Goal: Use online tool/utility: Utilize a website feature to perform a specific function

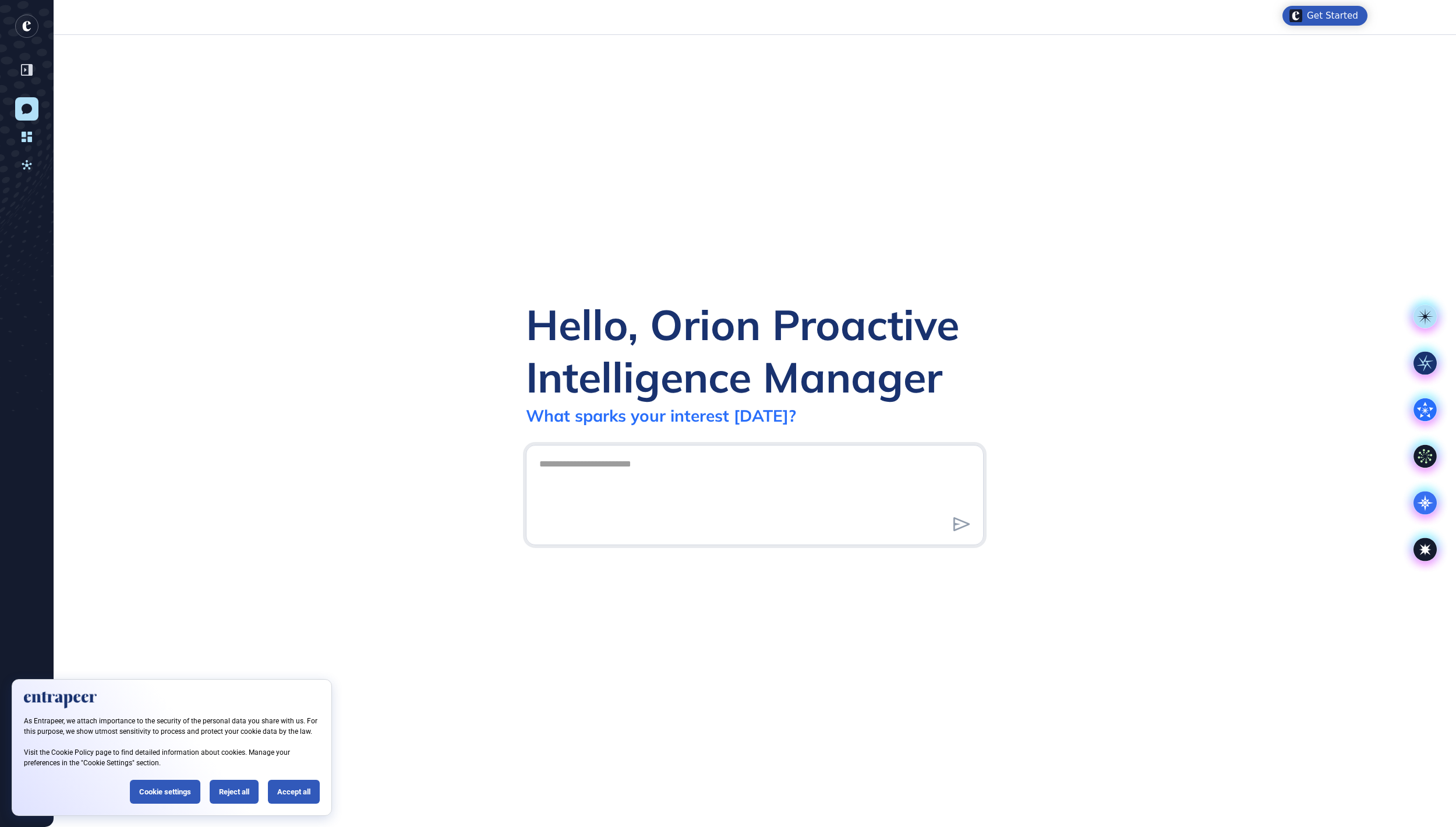
scroll to position [1, 1]
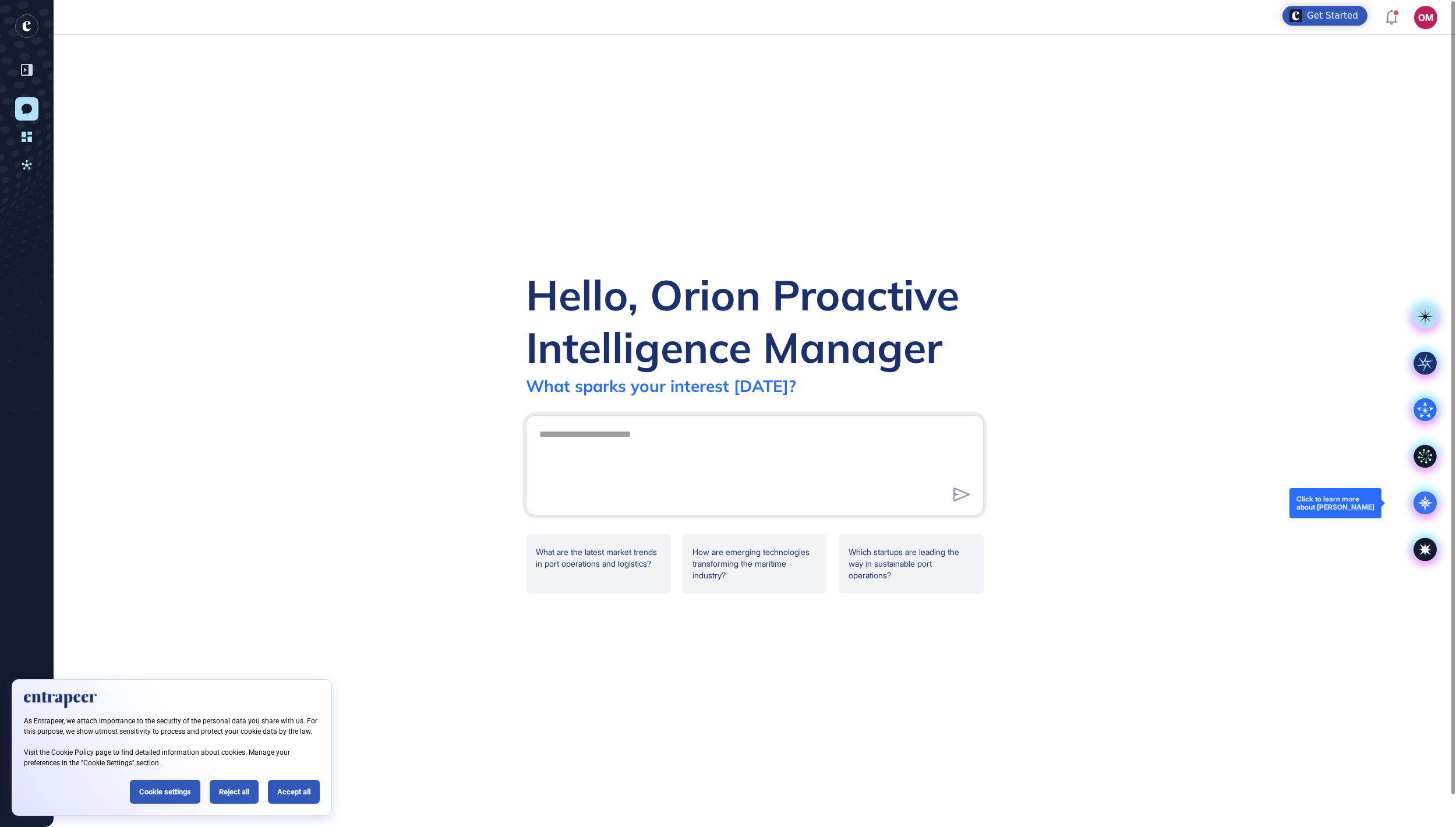
click at [1426, 509] on icon at bounding box center [1425, 503] width 23 height 23
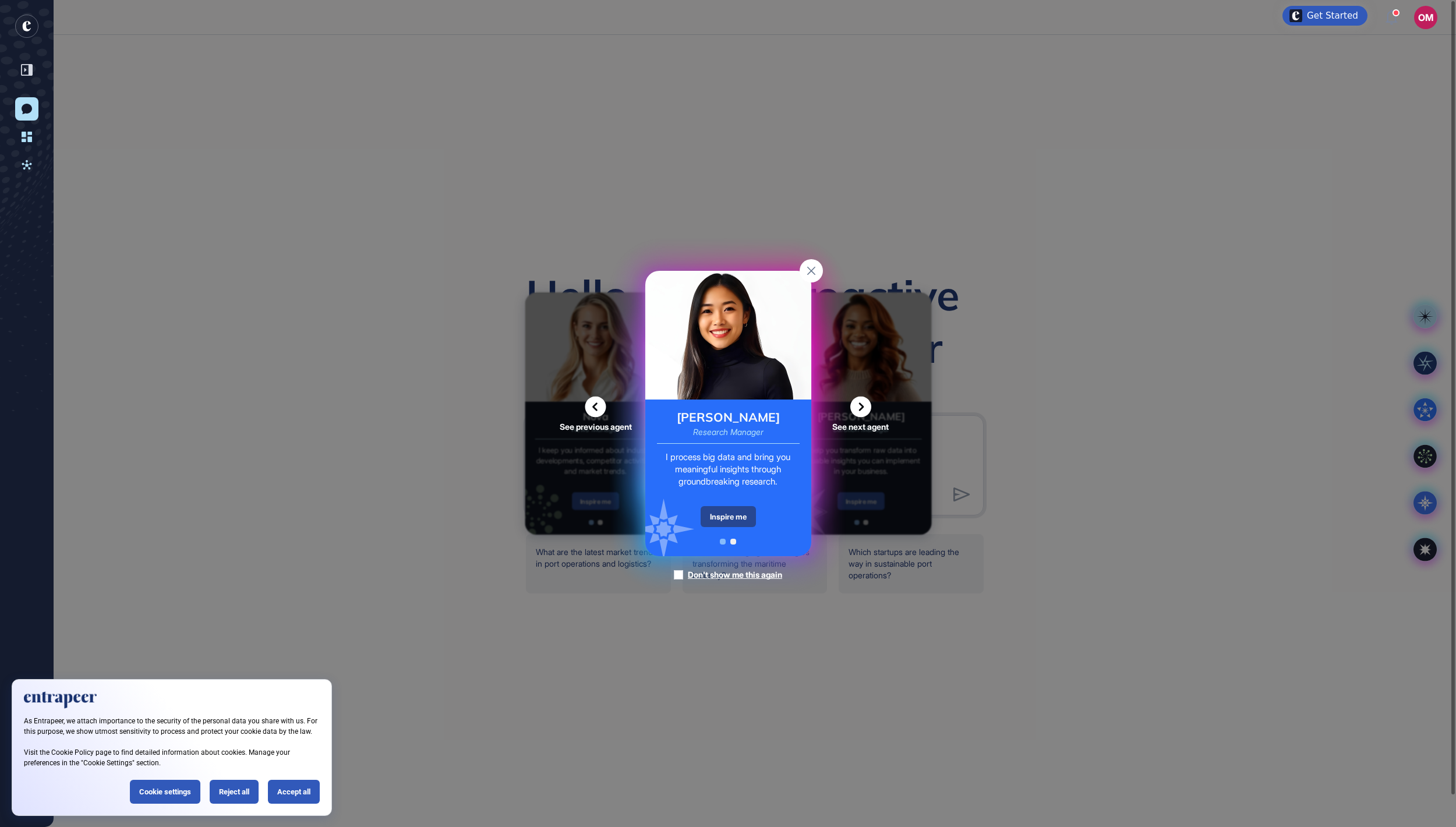
click at [739, 514] on div "Inspire me" at bounding box center [728, 516] width 55 height 21
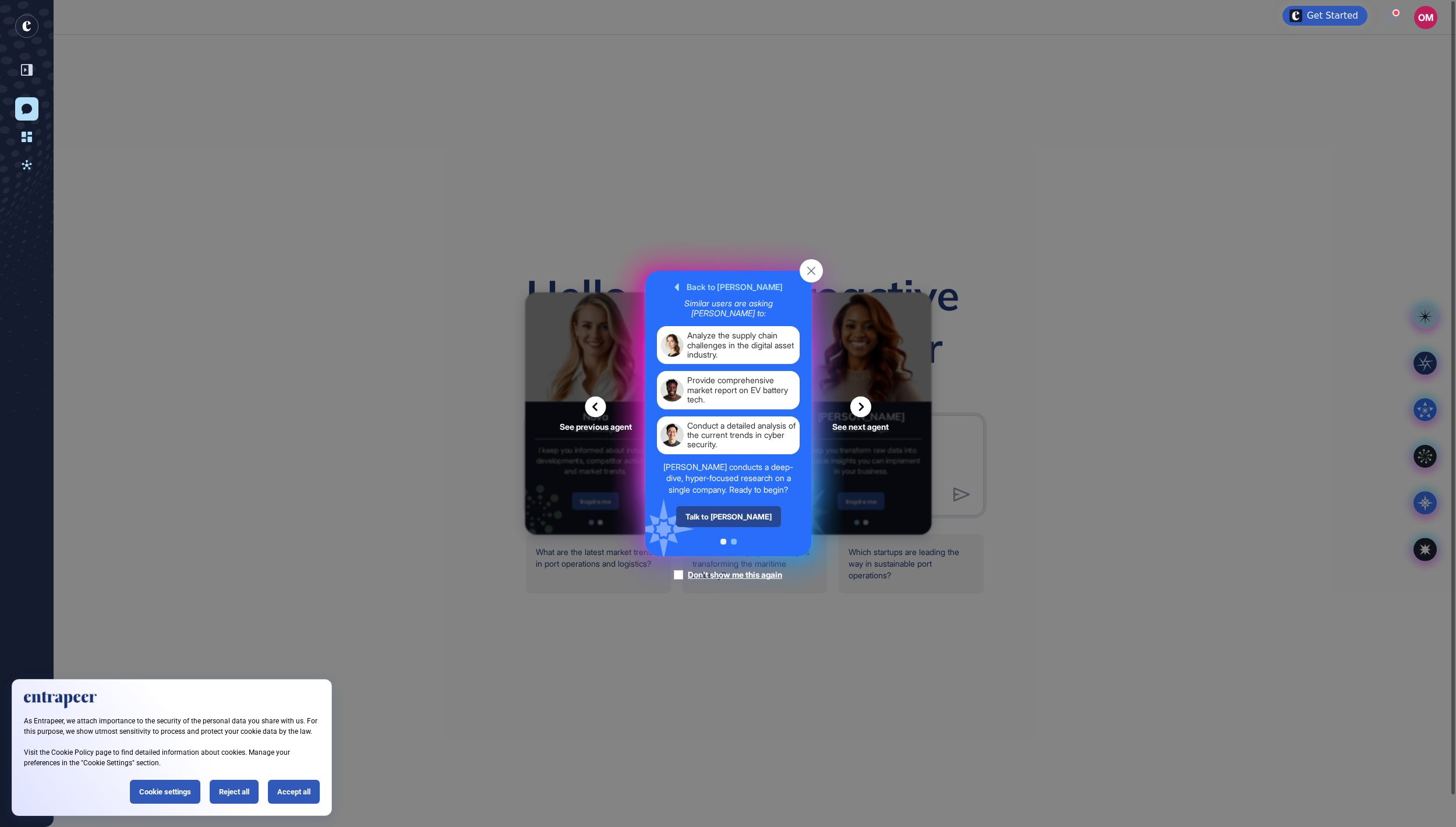
click at [721, 527] on div "Talk to [PERSON_NAME]" at bounding box center [728, 516] width 105 height 21
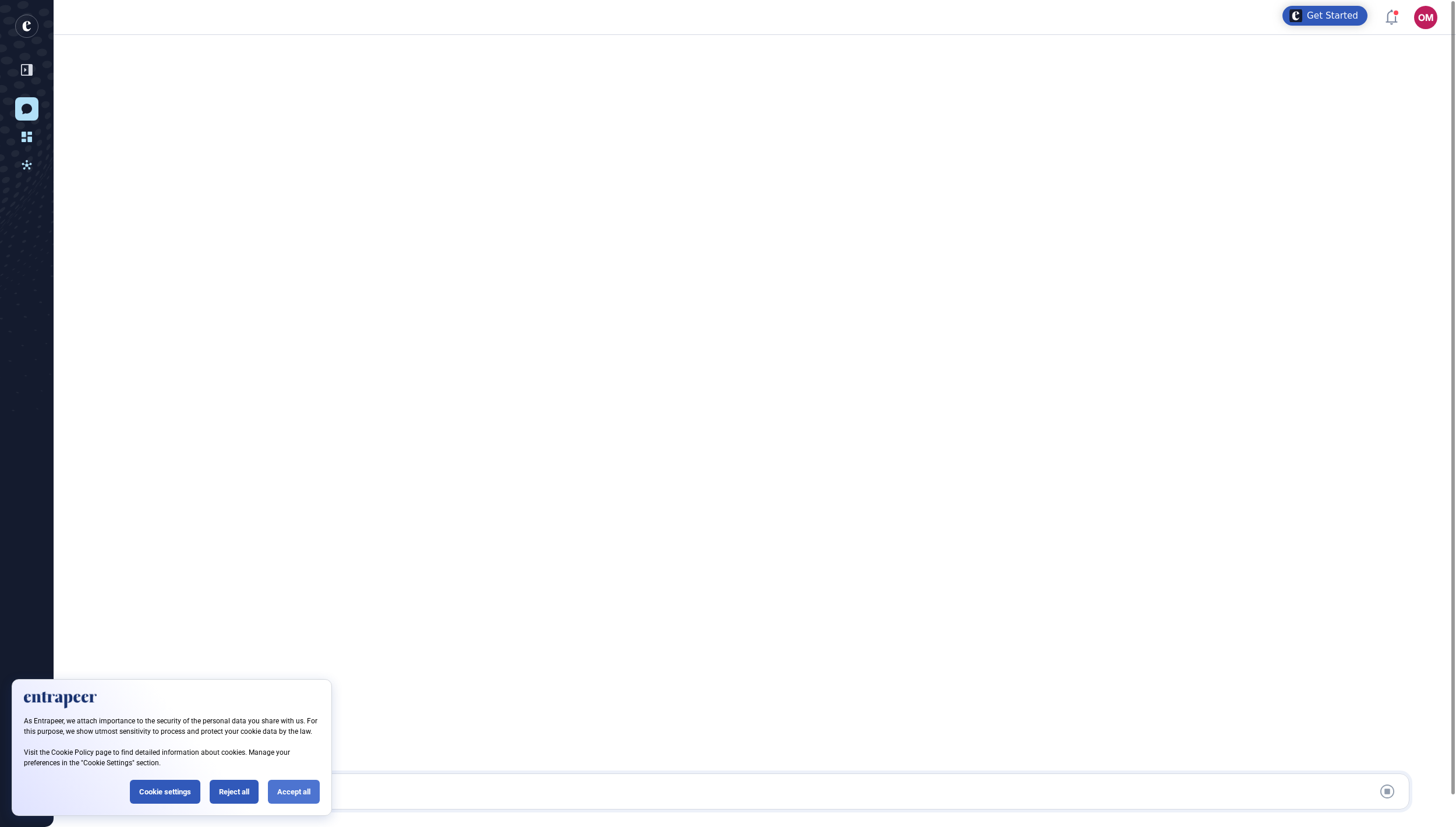
click at [290, 789] on div "Accept all" at bounding box center [294, 791] width 52 height 24
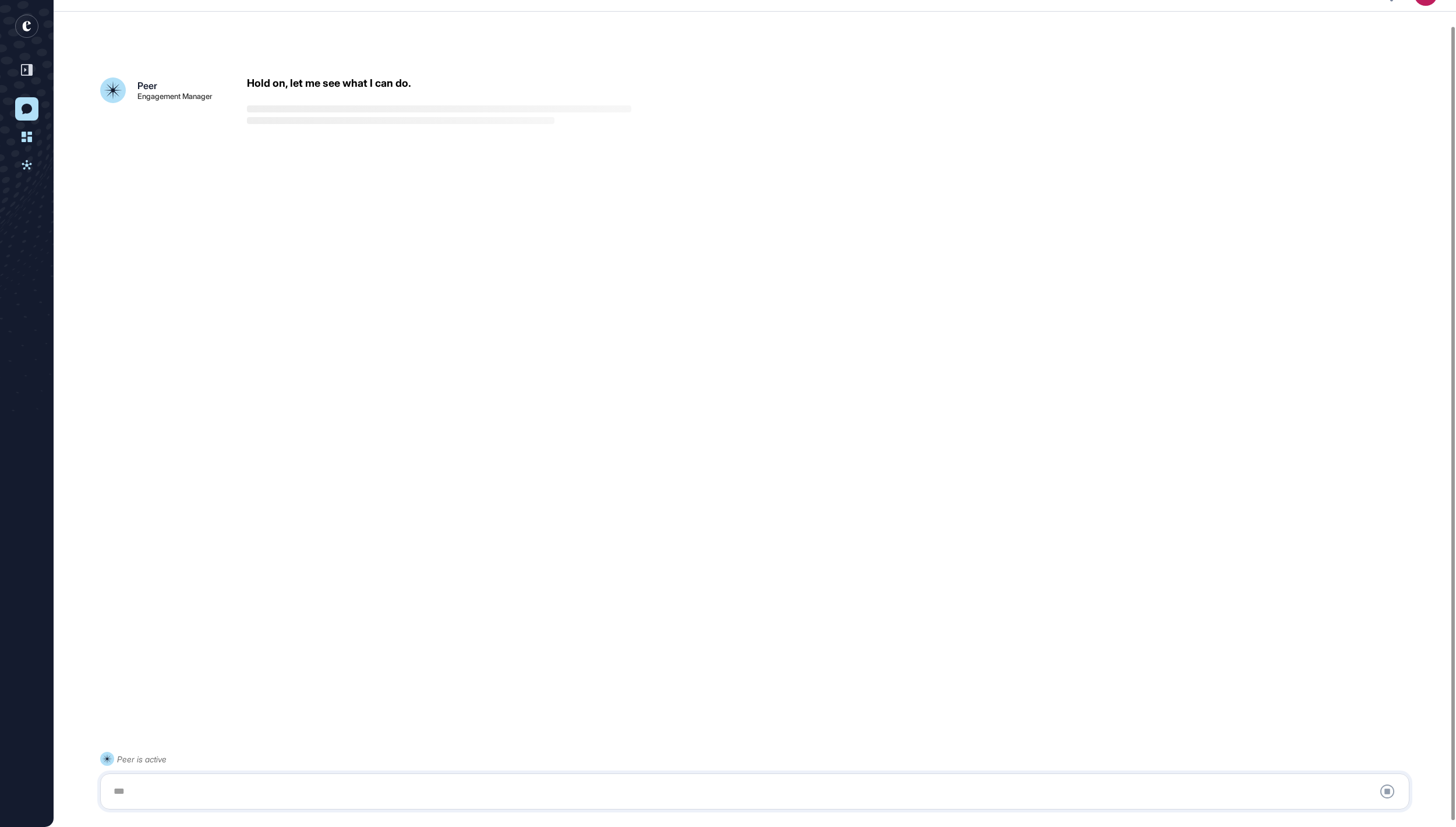
scroll to position [33, 0]
click at [288, 789] on div at bounding box center [755, 791] width 1297 height 23
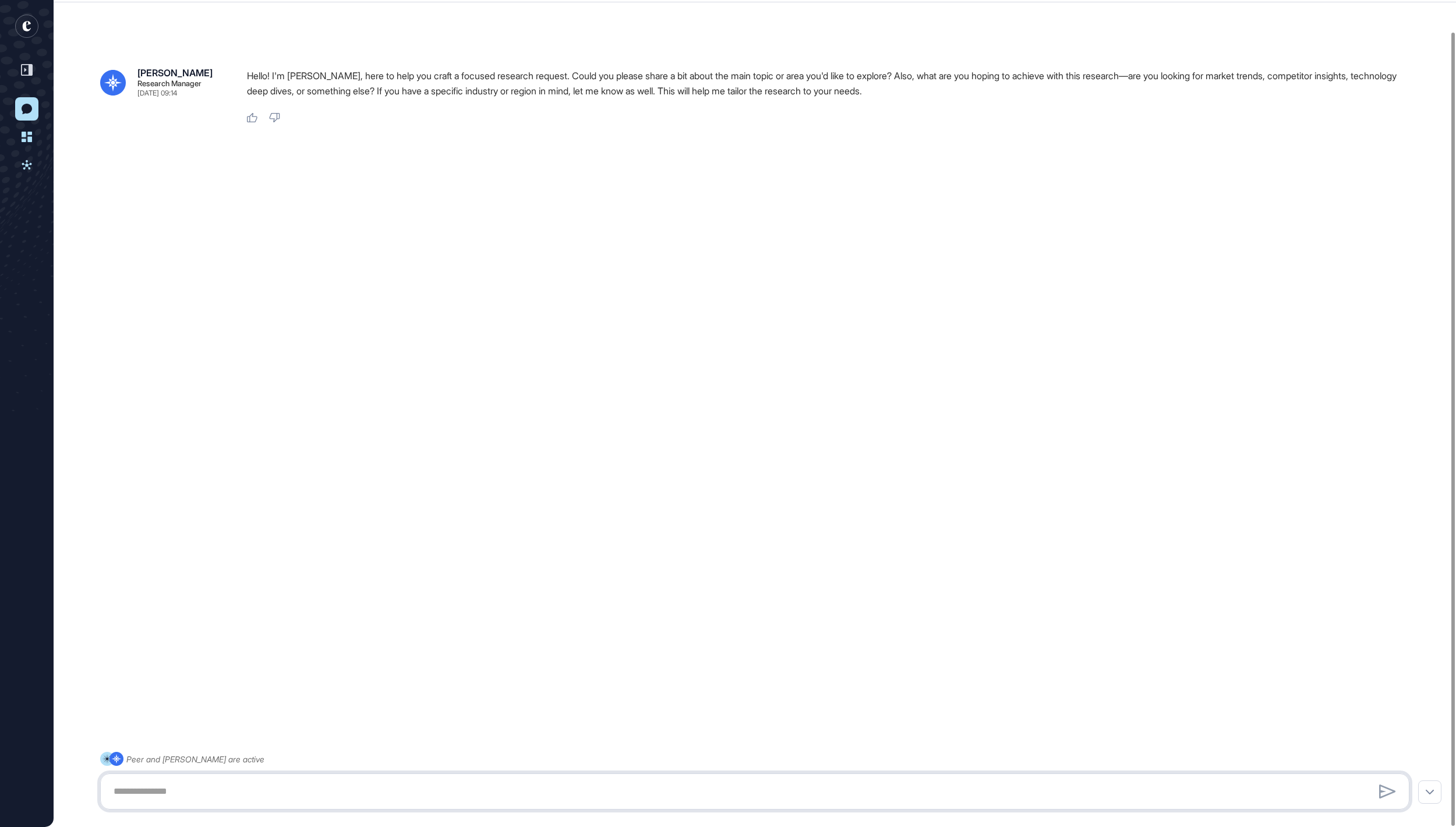
click at [219, 783] on textarea at bounding box center [755, 791] width 1297 height 23
paste textarea "**********"
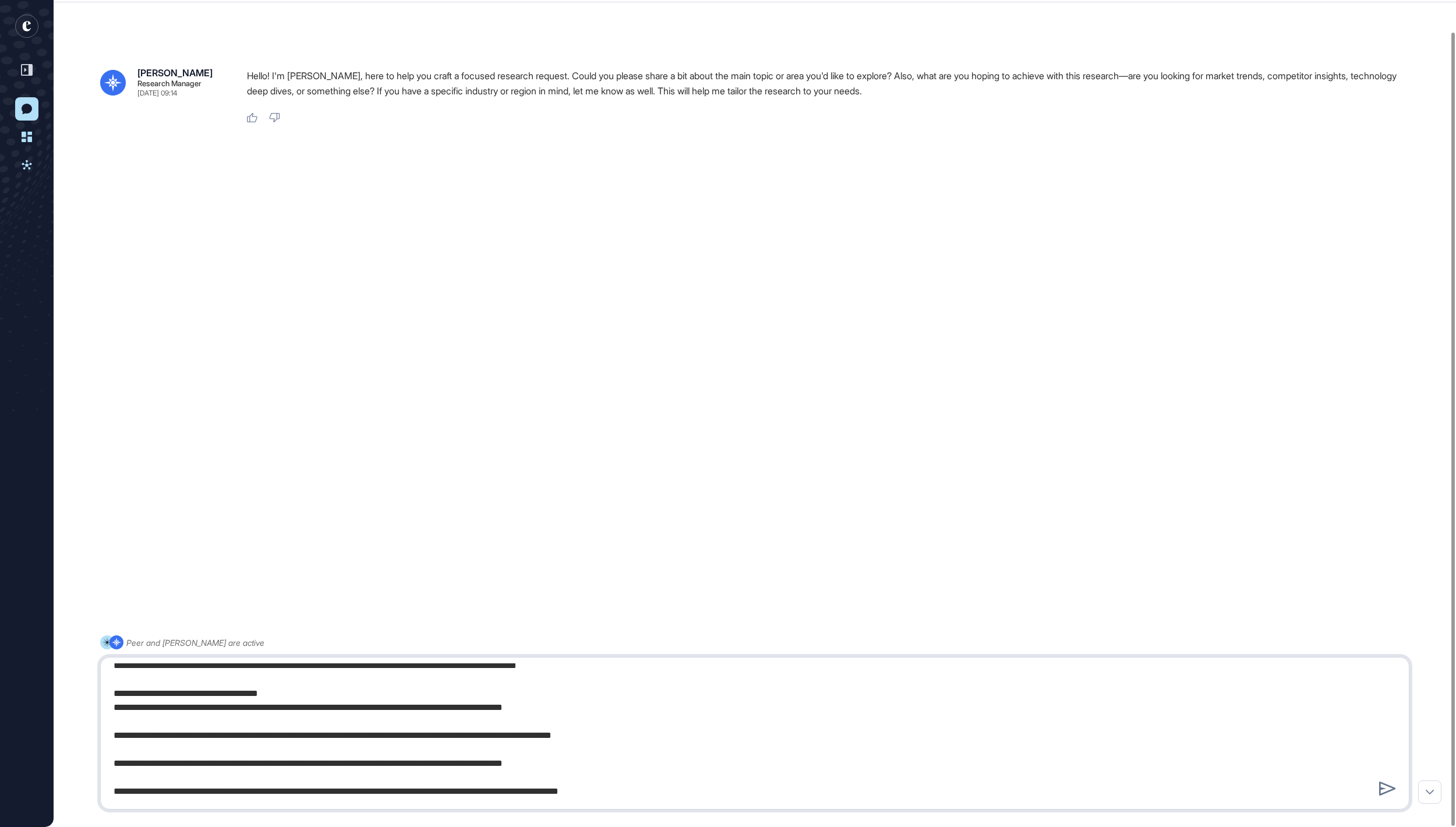
type textarea "**********"
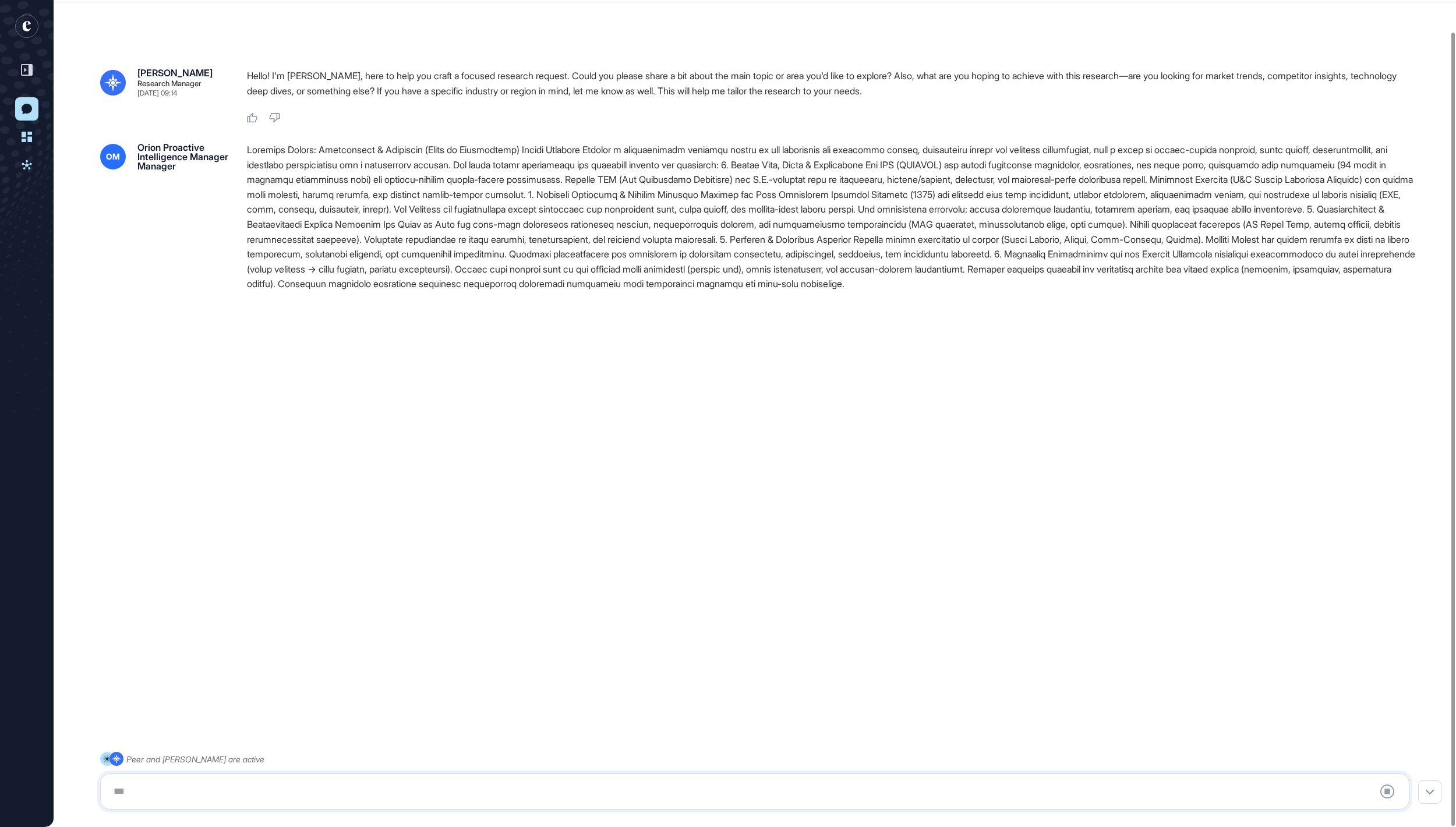
scroll to position [0, 0]
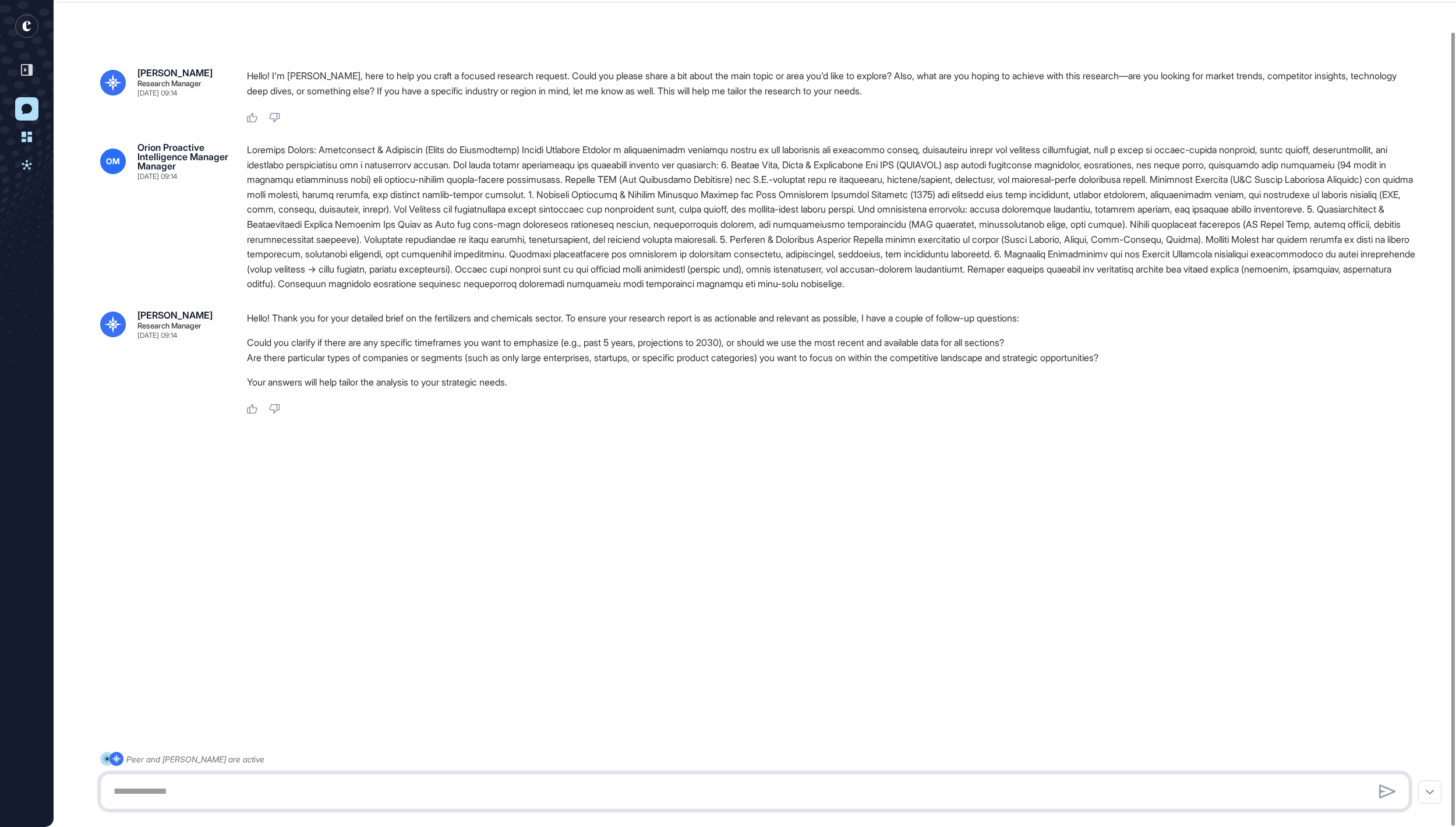
click at [672, 792] on textarea at bounding box center [754, 791] width 1295 height 23
drag, startPoint x: 931, startPoint y: 407, endPoint x: 1279, endPoint y: 411, distance: 348.0
click at [1279, 365] on li "Are there particular types of companies or segments (such as only large enterpr…" at bounding box center [833, 357] width 1172 height 15
copy li "focus on within the competitive landscape and strategic opportunities"
click at [821, 789] on textarea "**********" at bounding box center [754, 791] width 1295 height 23
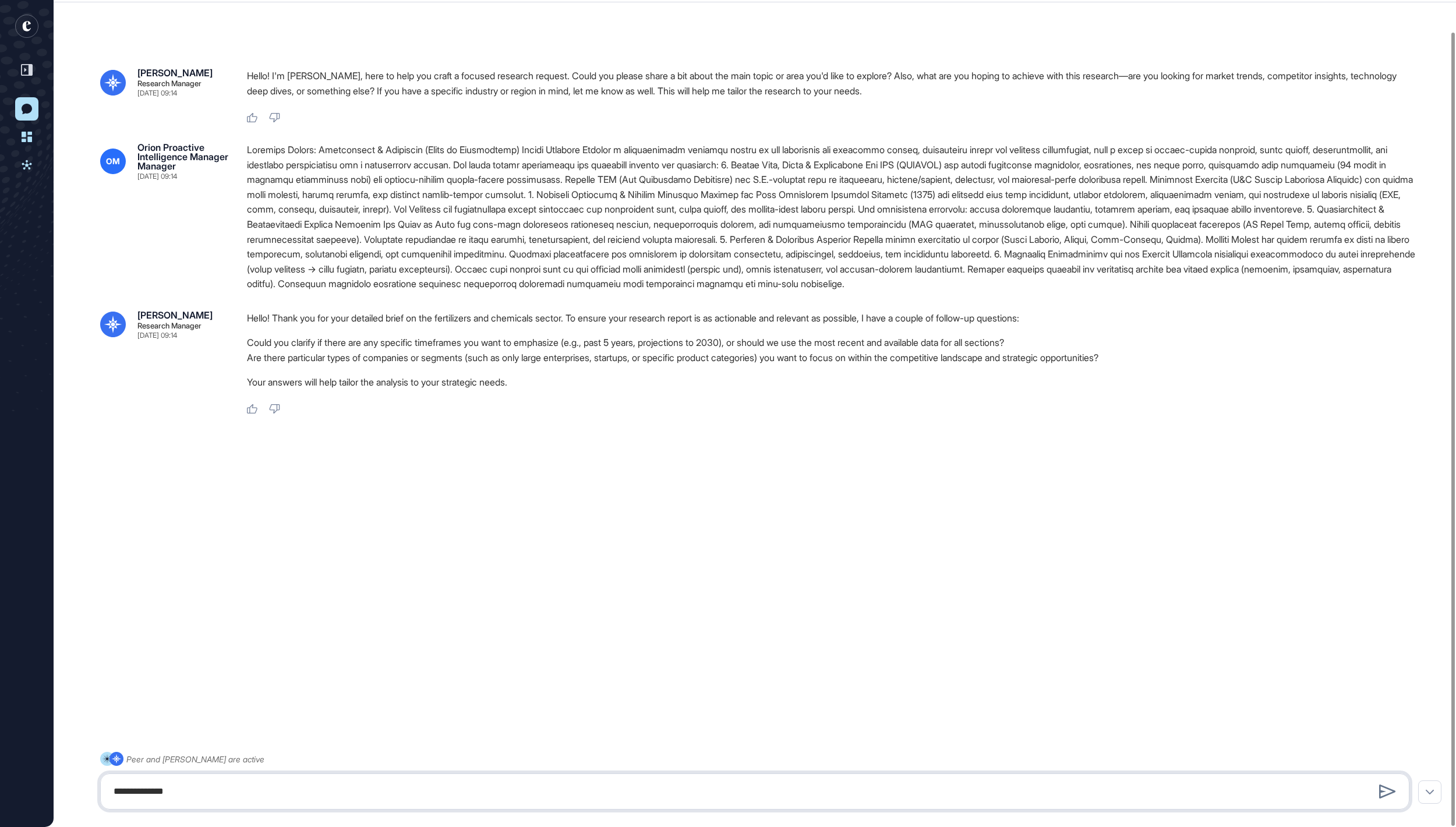
paste textarea "**********"
type textarea "**********"
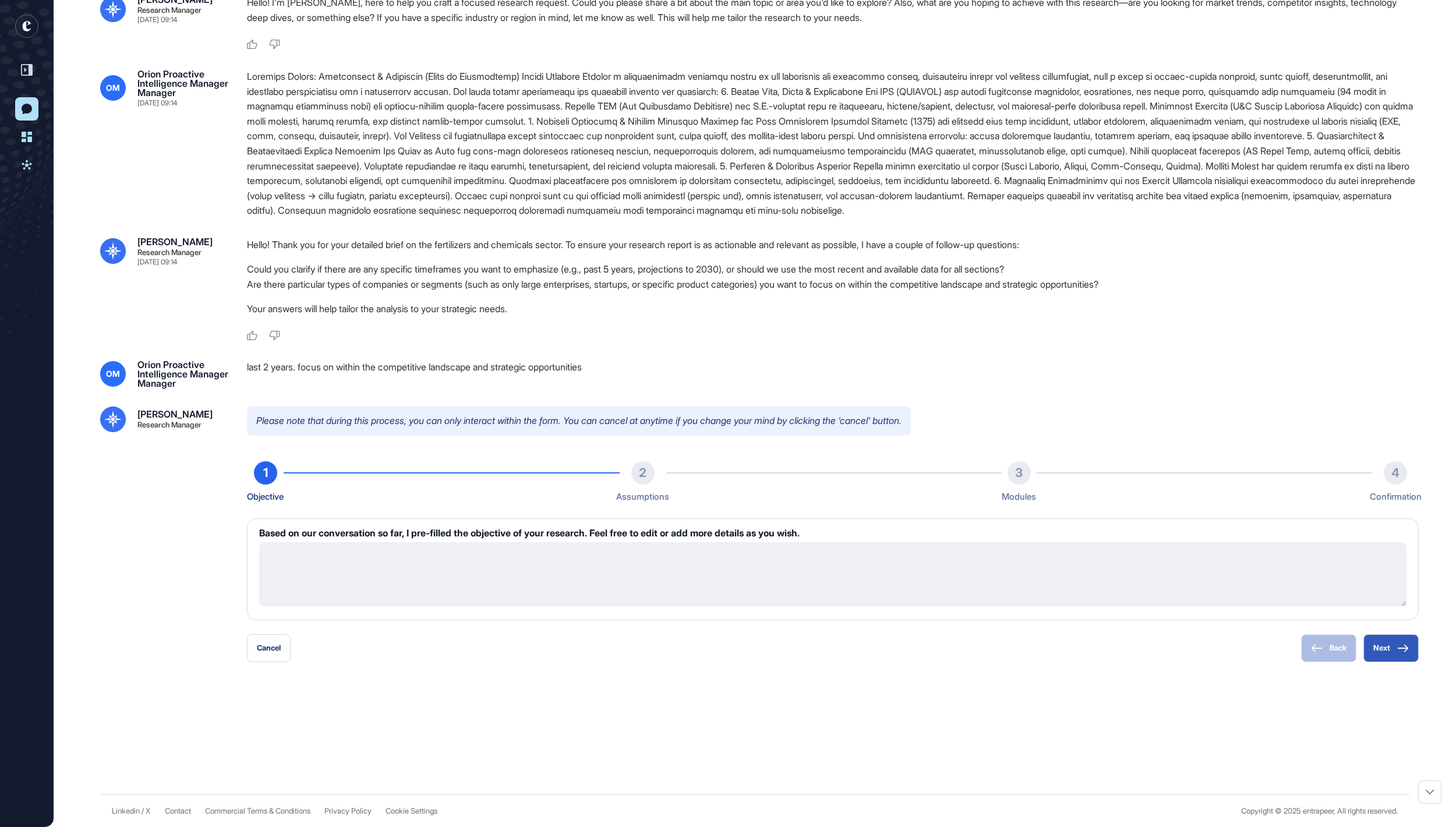
scroll to position [149, 0]
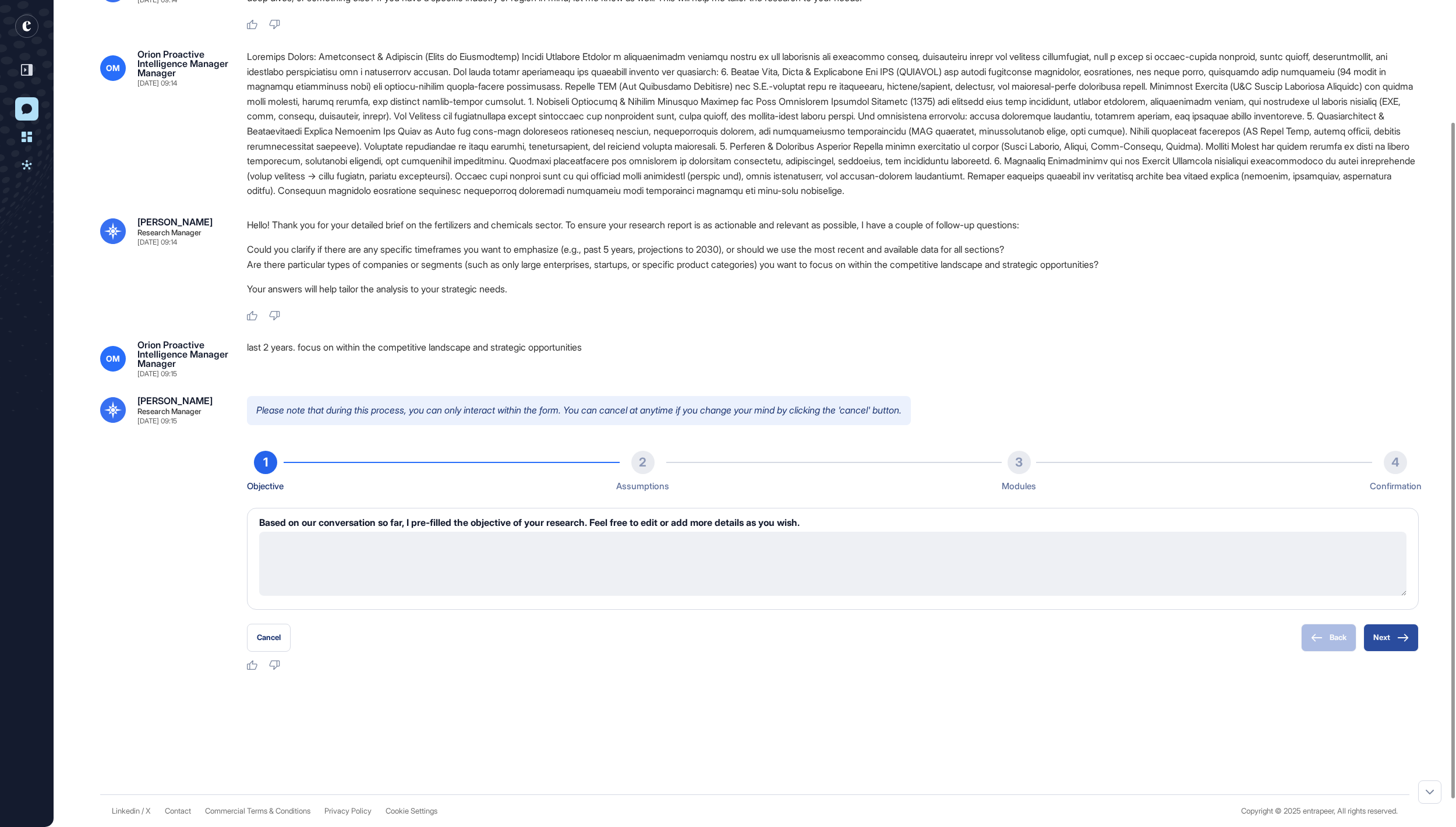
click at [1392, 652] on button "Next" at bounding box center [1391, 638] width 55 height 28
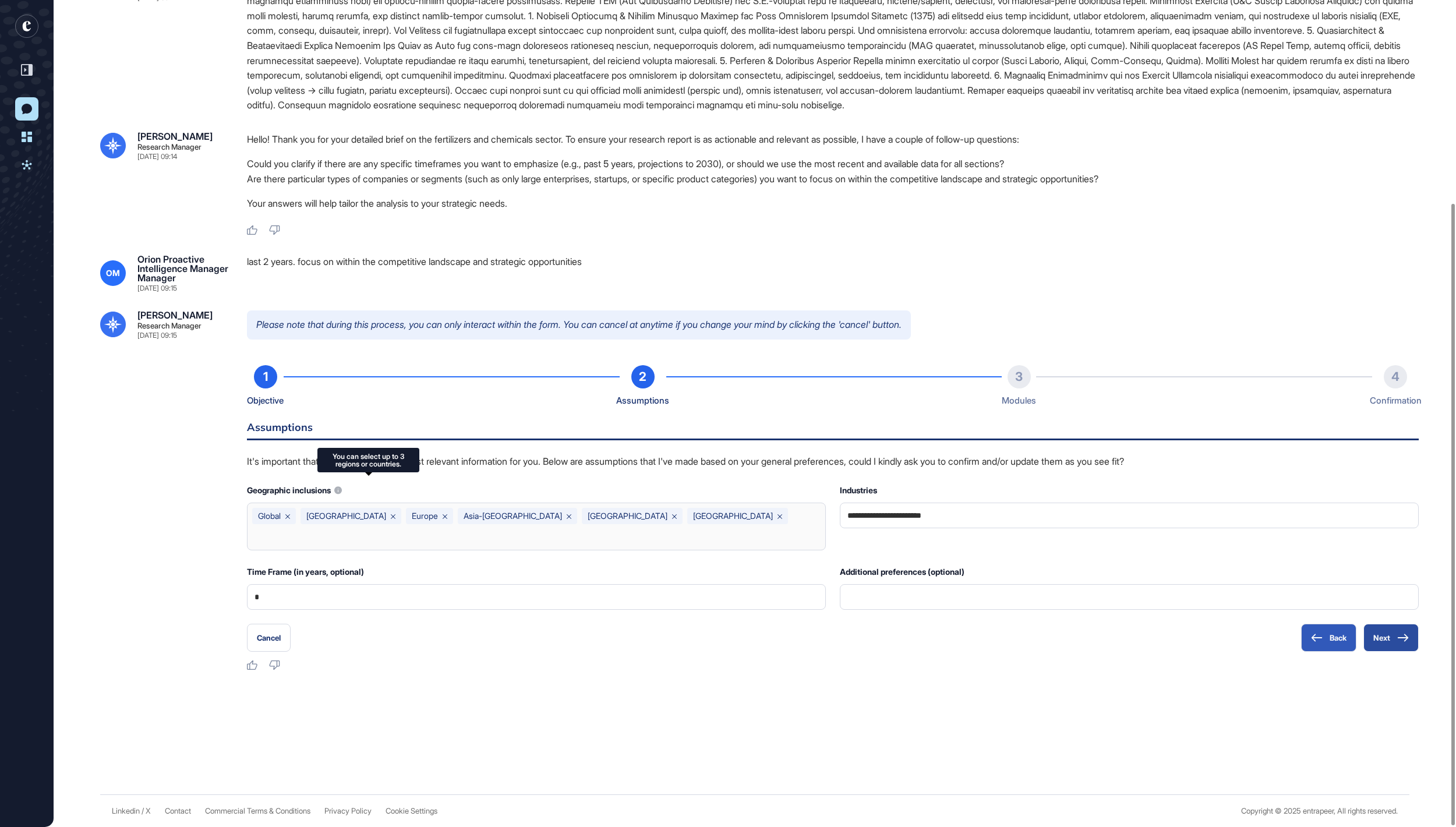
click at [1379, 629] on button "Next" at bounding box center [1391, 638] width 55 height 28
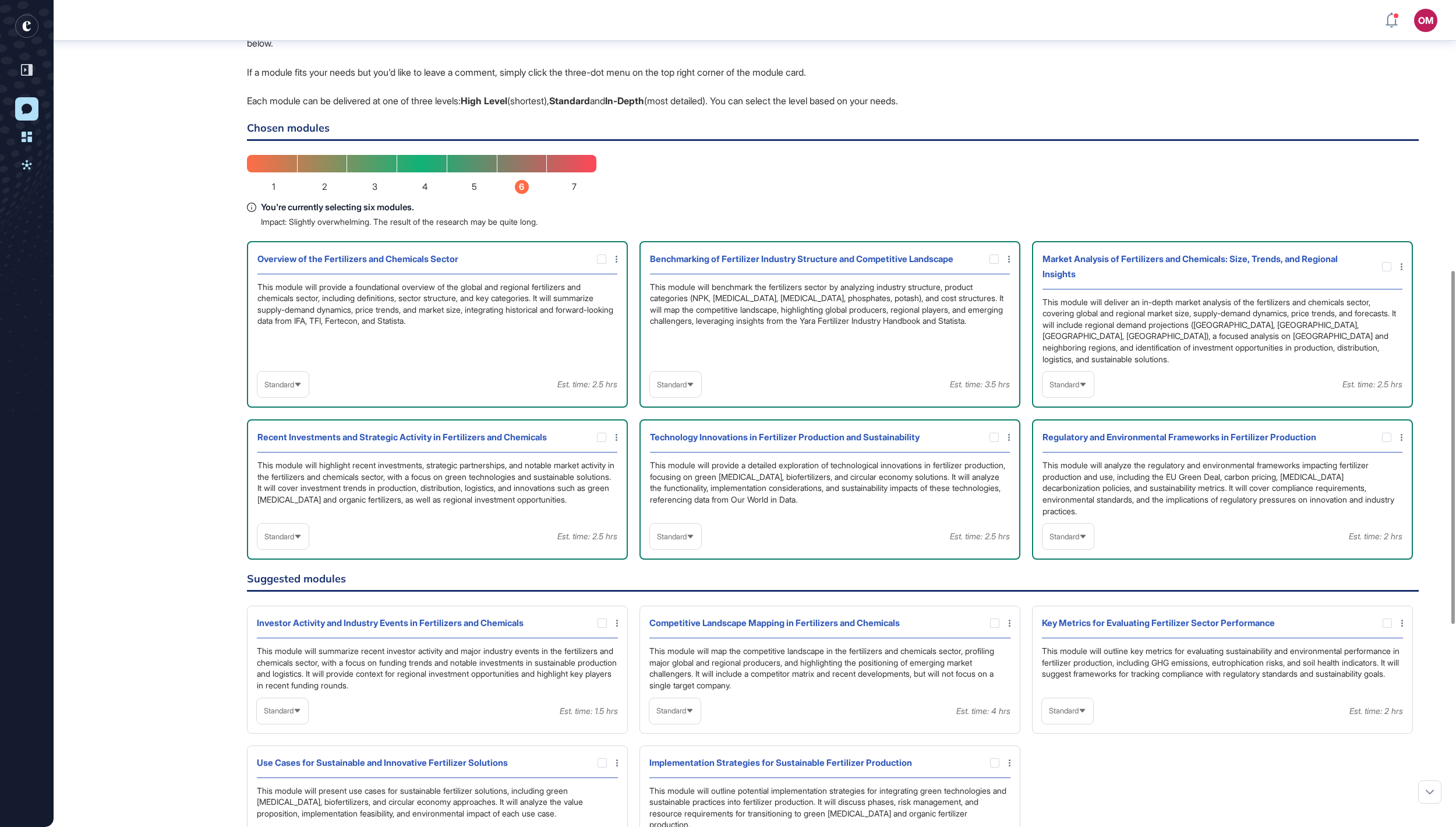
scroll to position [840, 0]
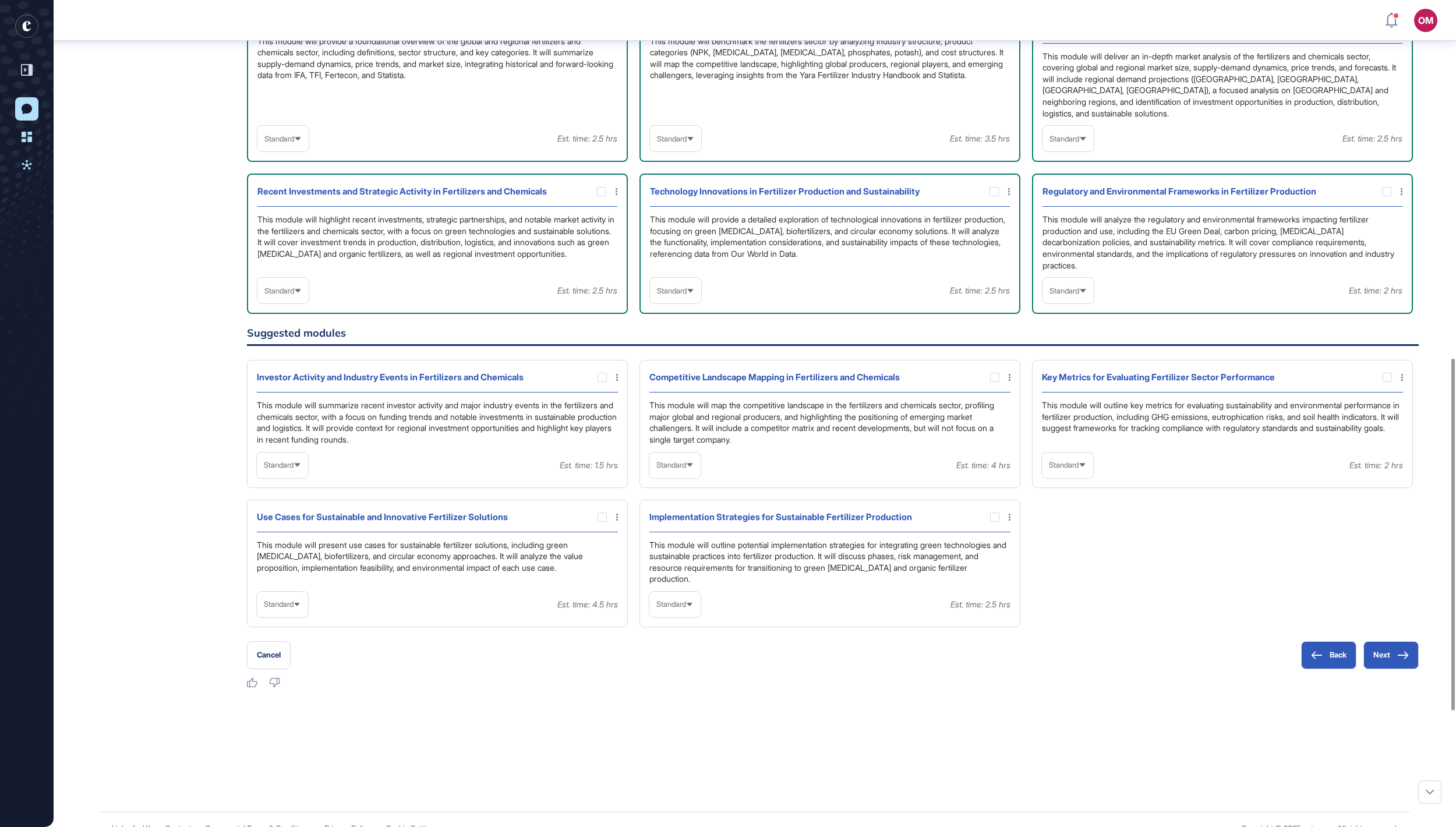
click at [686, 143] on span "Standard" at bounding box center [671, 139] width 30 height 8
click at [688, 225] on li "In-depth" at bounding box center [676, 213] width 44 height 23
click at [1094, 150] on div "Standard" at bounding box center [1068, 139] width 52 height 22
click at [1077, 225] on li "In-depth" at bounding box center [1068, 213] width 44 height 23
click at [1054, 304] on div "Standard" at bounding box center [1068, 291] width 52 height 25
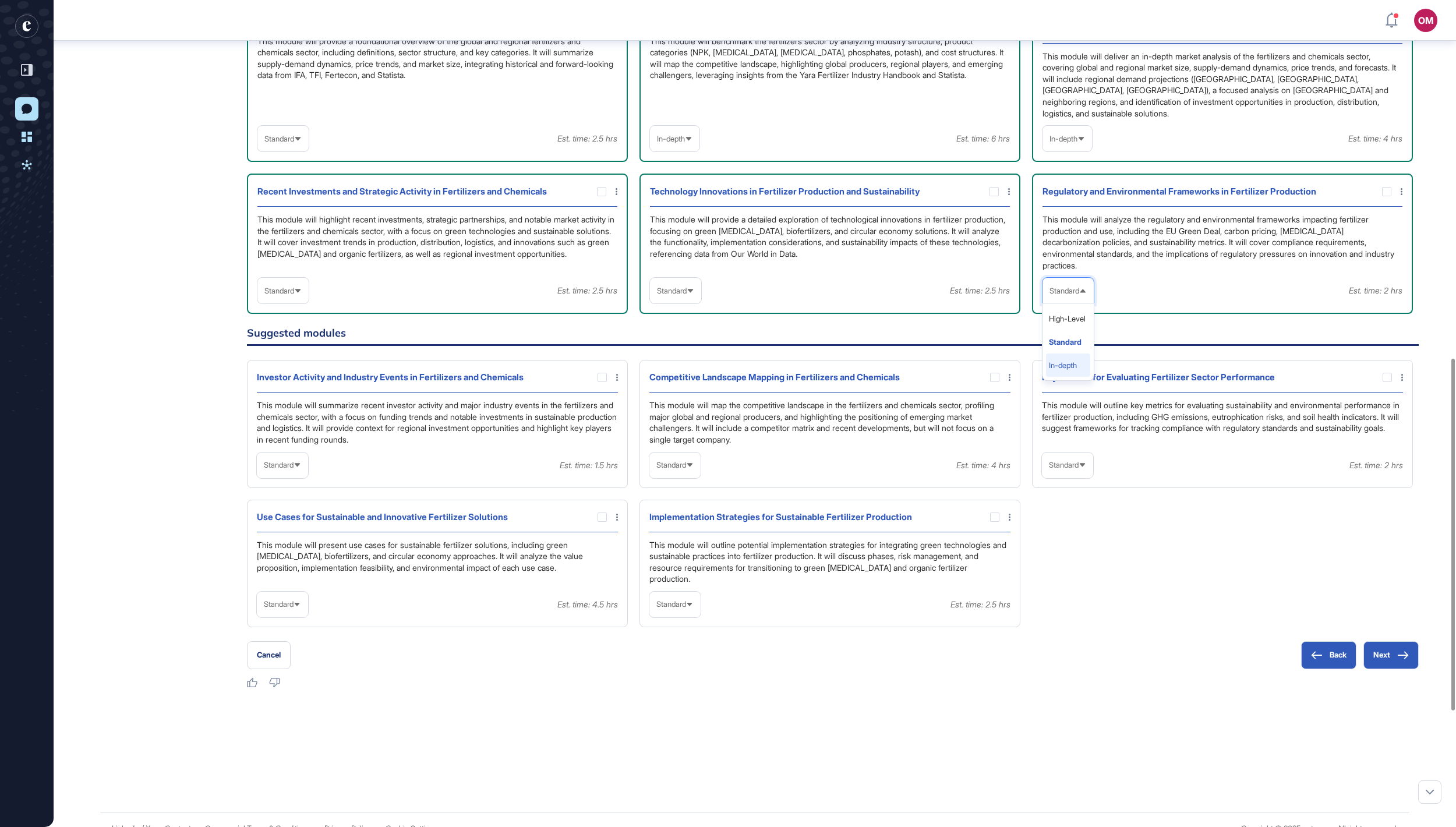
click at [1057, 377] on li "In-depth" at bounding box center [1068, 365] width 44 height 23
click at [686, 295] on span "Standard" at bounding box center [671, 291] width 30 height 8
click at [664, 377] on li "In-depth" at bounding box center [676, 365] width 44 height 23
click at [296, 302] on div "Standard" at bounding box center [283, 290] width 52 height 22
click at [294, 377] on li "In-depth" at bounding box center [283, 365] width 44 height 23
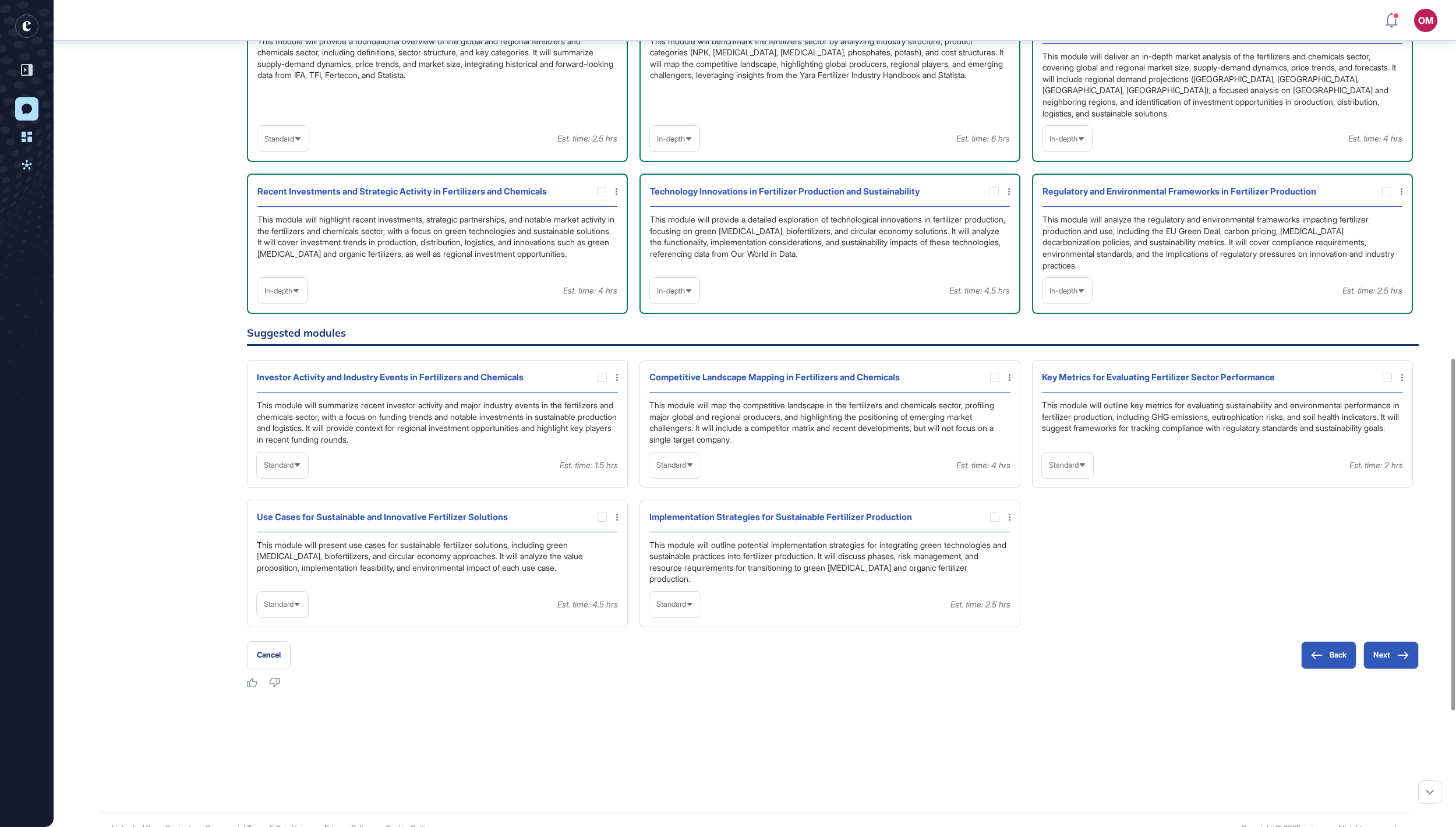
click at [308, 150] on div "Standard" at bounding box center [283, 139] width 52 height 22
click at [305, 178] on li "High-Level" at bounding box center [283, 167] width 44 height 23
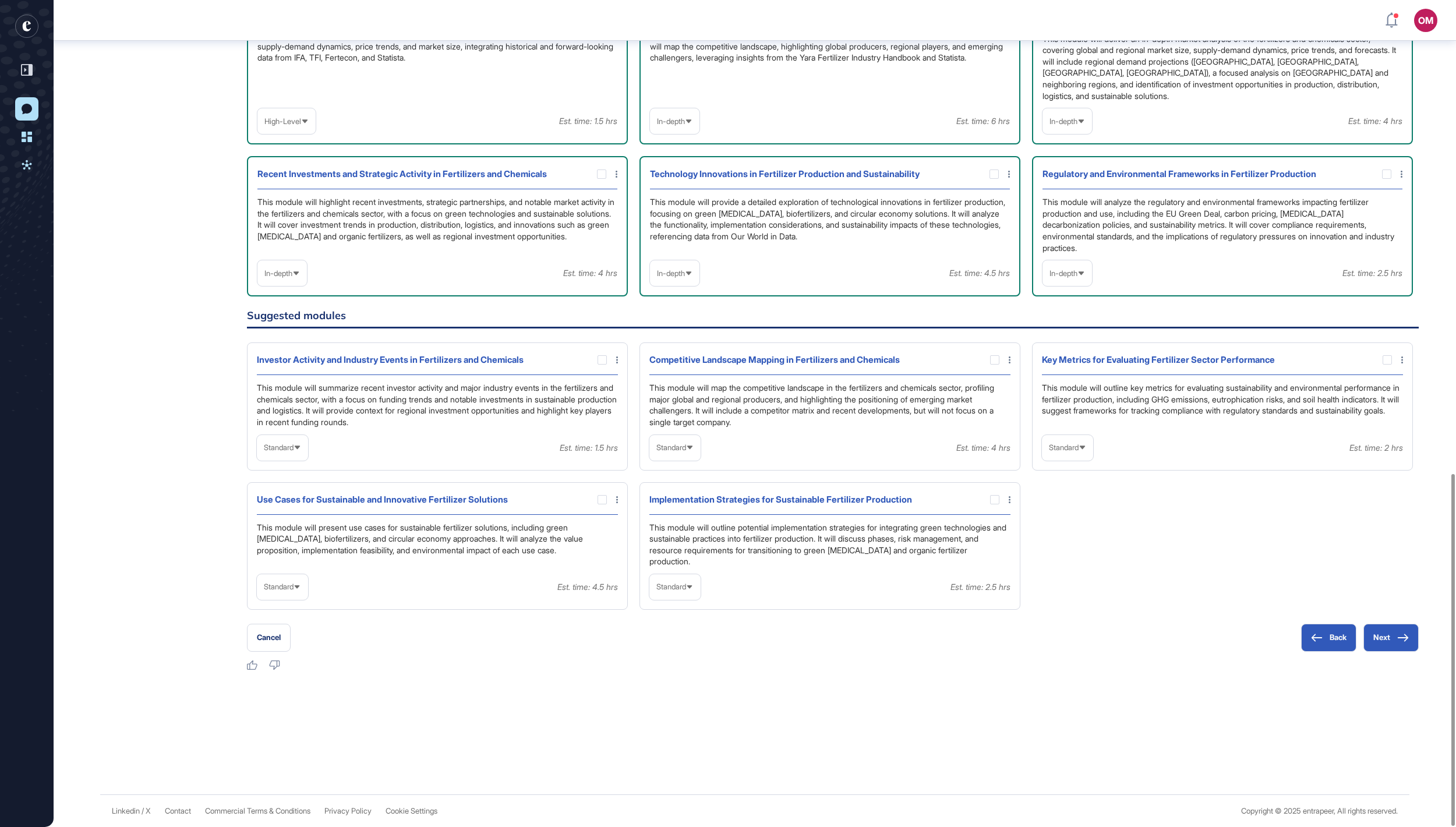
scroll to position [1111, 0]
click at [293, 586] on span "Standard" at bounding box center [278, 586] width 30 height 8
click at [296, 668] on li "In-depth" at bounding box center [282, 662] width 44 height 23
click at [603, 495] on div at bounding box center [602, 499] width 9 height 9
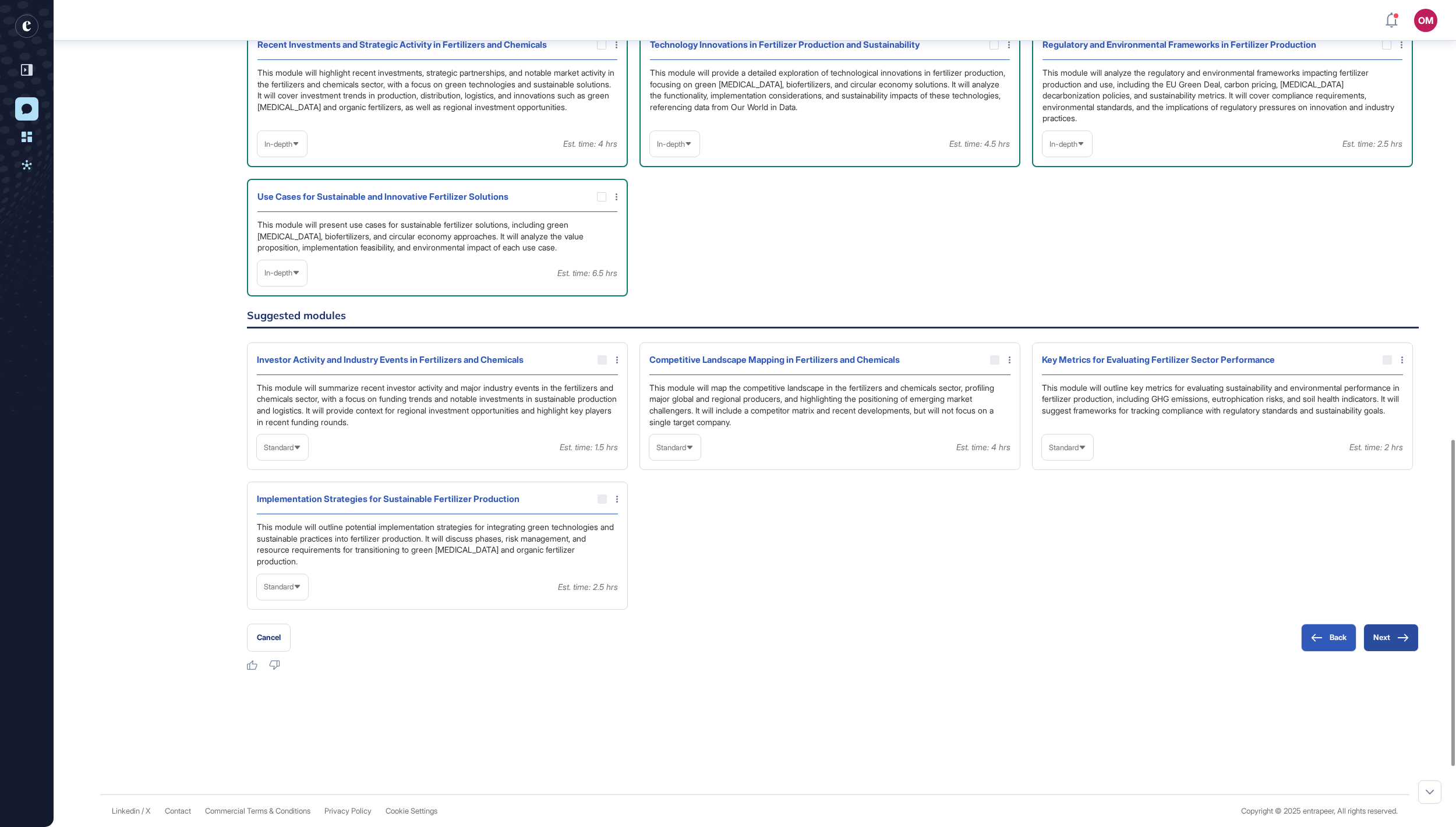
click at [1380, 652] on button "Next" at bounding box center [1391, 638] width 55 height 28
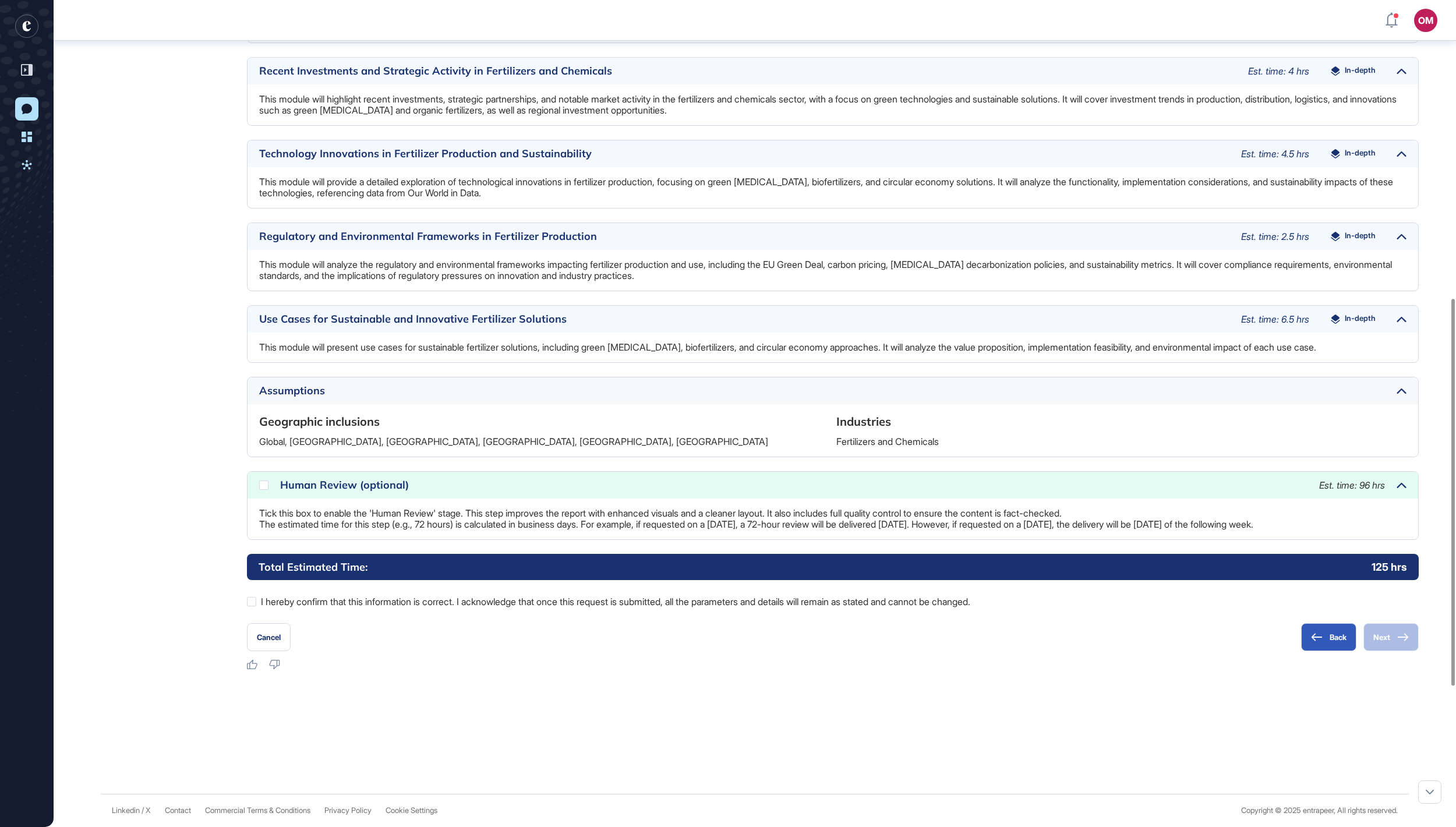
scroll to position [940, 0]
click at [0, 0] on icon at bounding box center [0, 0] width 0 height 0
click at [244, 599] on div "[PERSON_NAME] Research Manager [DATE] 09:15 Please note that during this proces…" at bounding box center [754, 171] width 1309 height 998
click at [253, 602] on div at bounding box center [251, 601] width 9 height 9
click at [1393, 642] on button "Next" at bounding box center [1391, 637] width 55 height 28
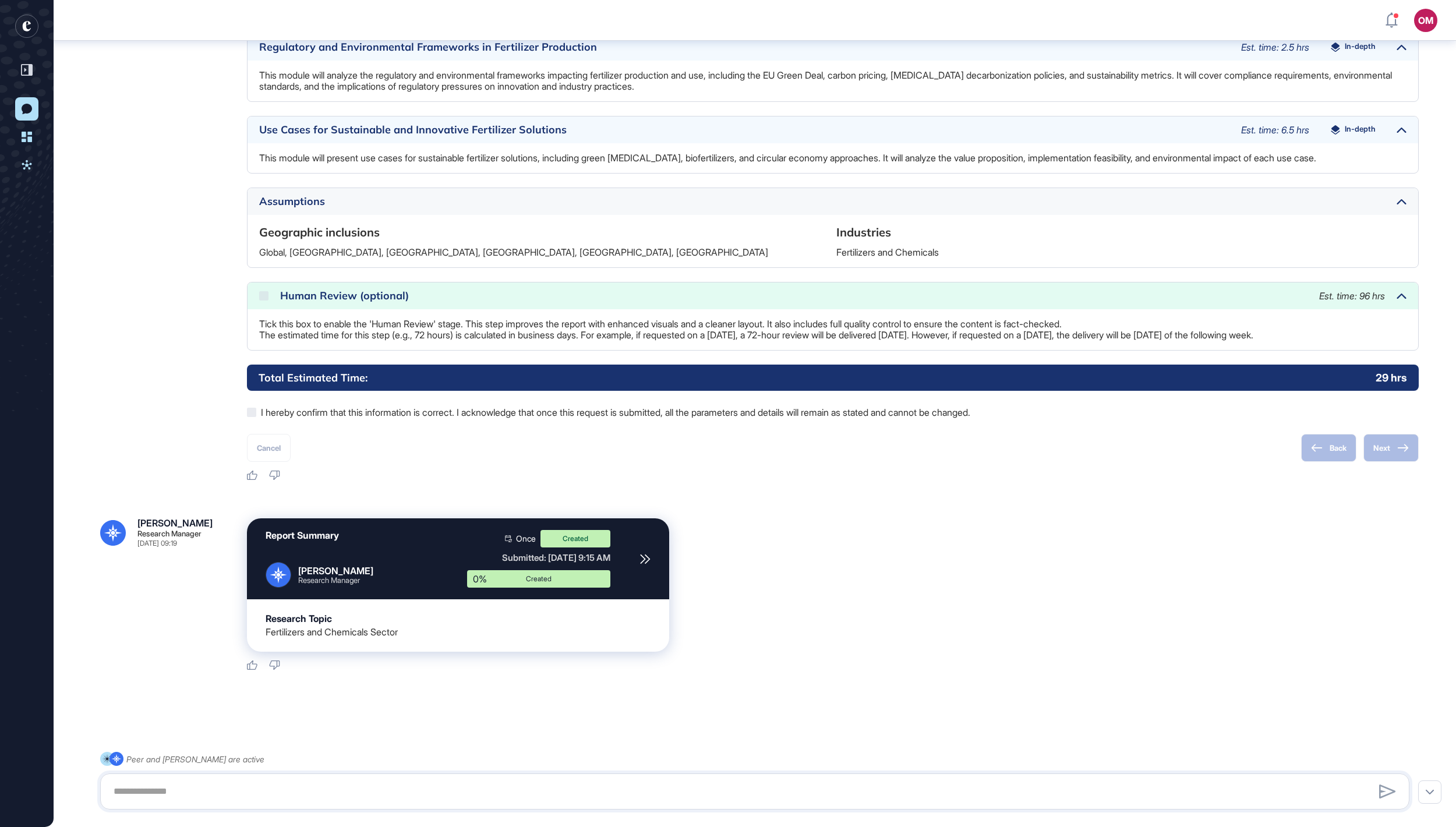
scroll to position [1072, 0]
